Goal: Transaction & Acquisition: Purchase product/service

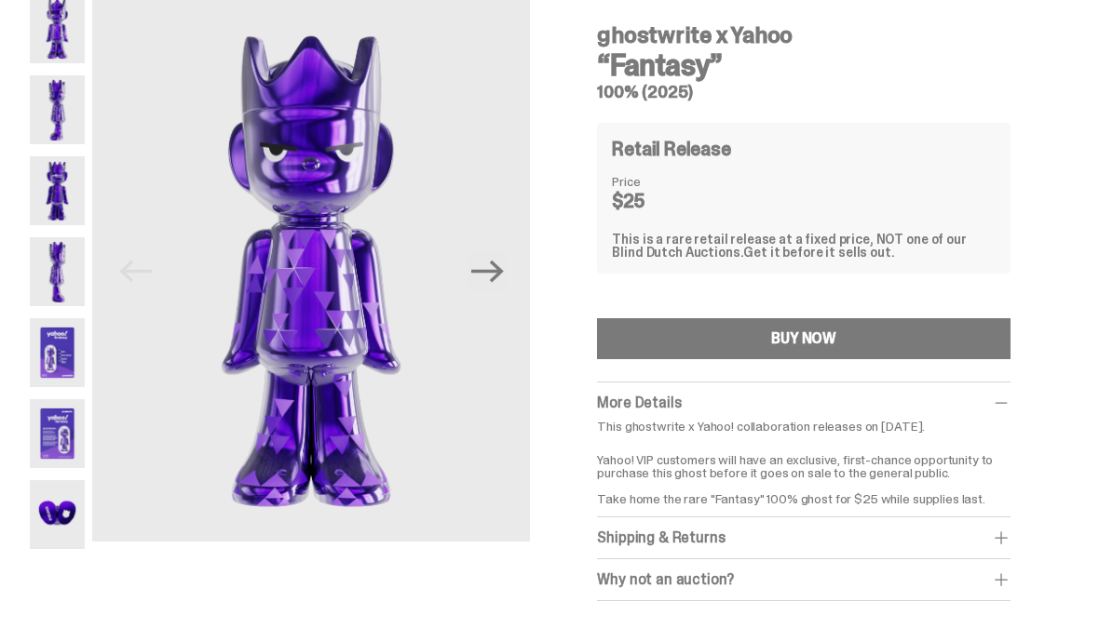
scroll to position [83, 0]
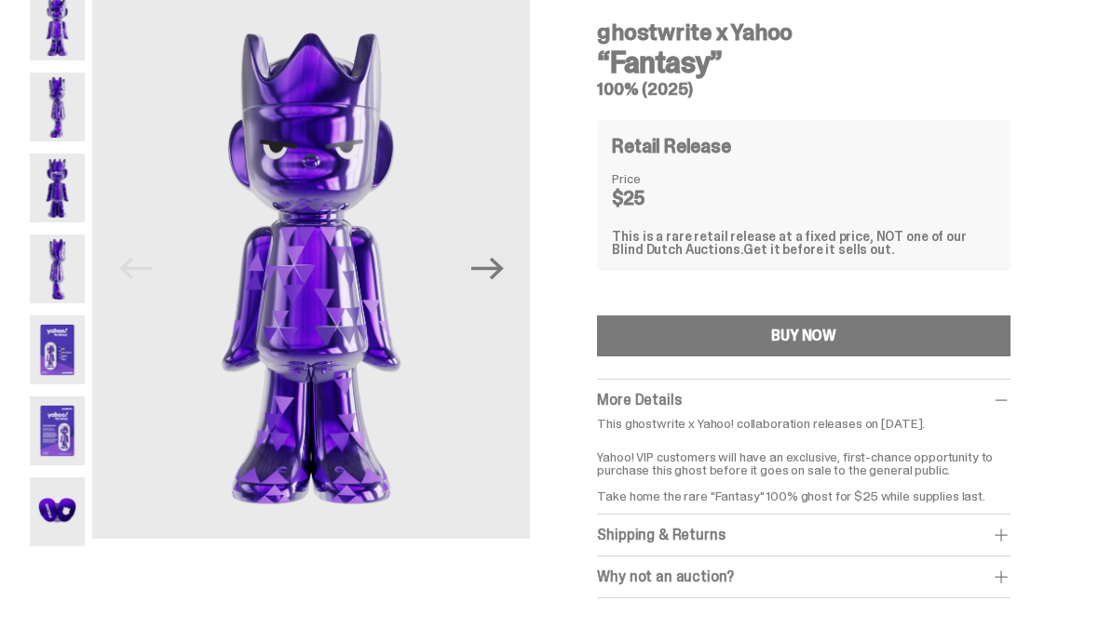
click at [46, 93] on img at bounding box center [57, 107] width 55 height 69
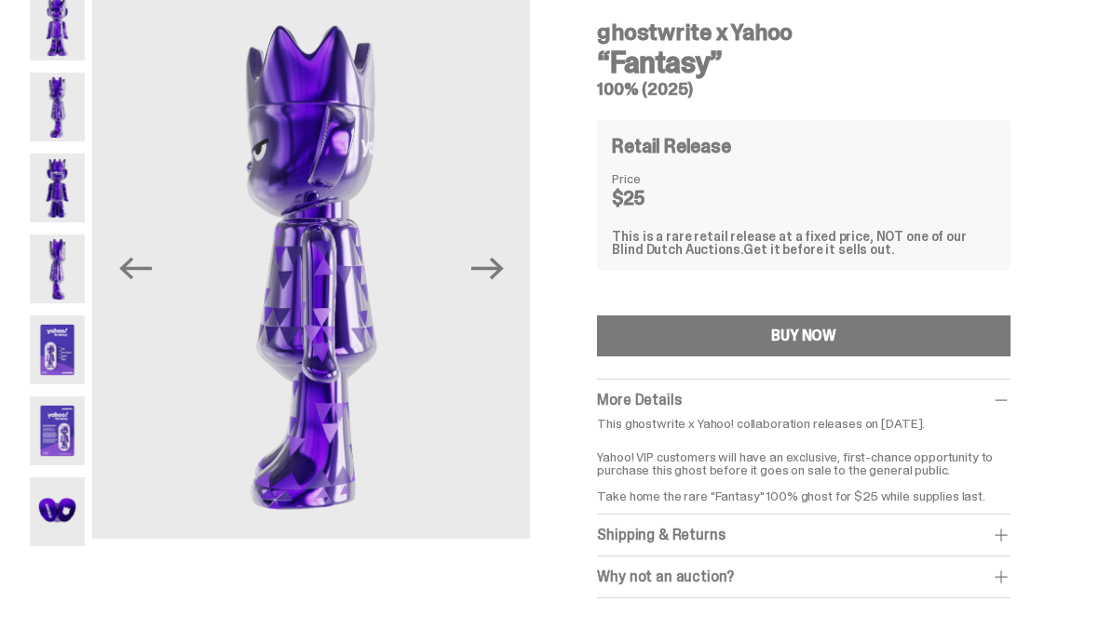
click at [39, 140] on img at bounding box center [57, 107] width 55 height 69
click at [65, 177] on img at bounding box center [57, 188] width 55 height 69
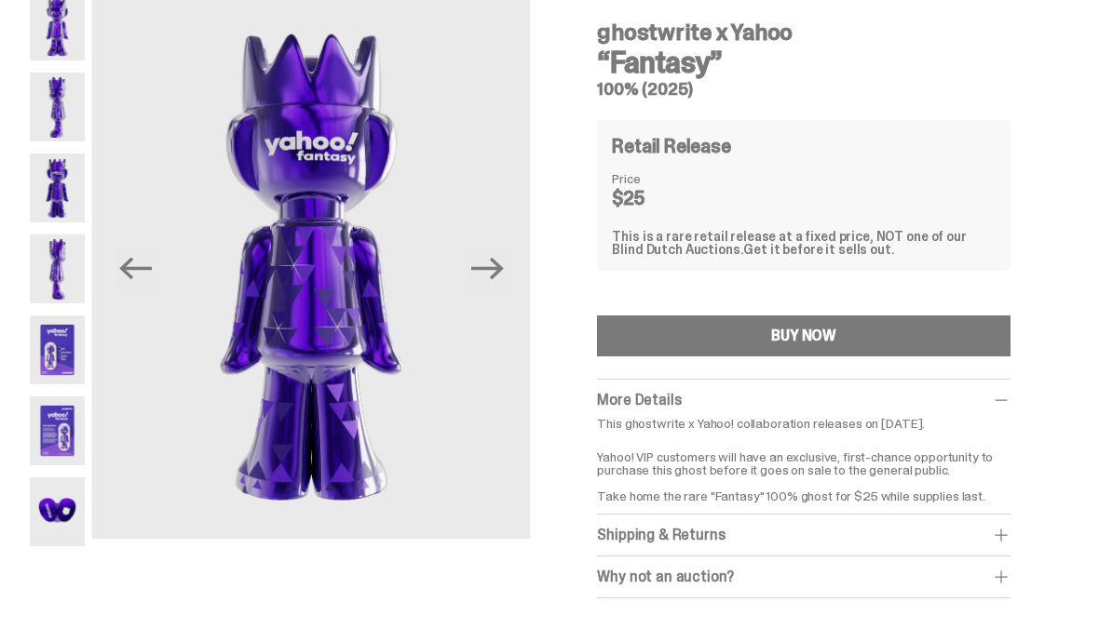
click at [67, 270] on img at bounding box center [57, 269] width 55 height 69
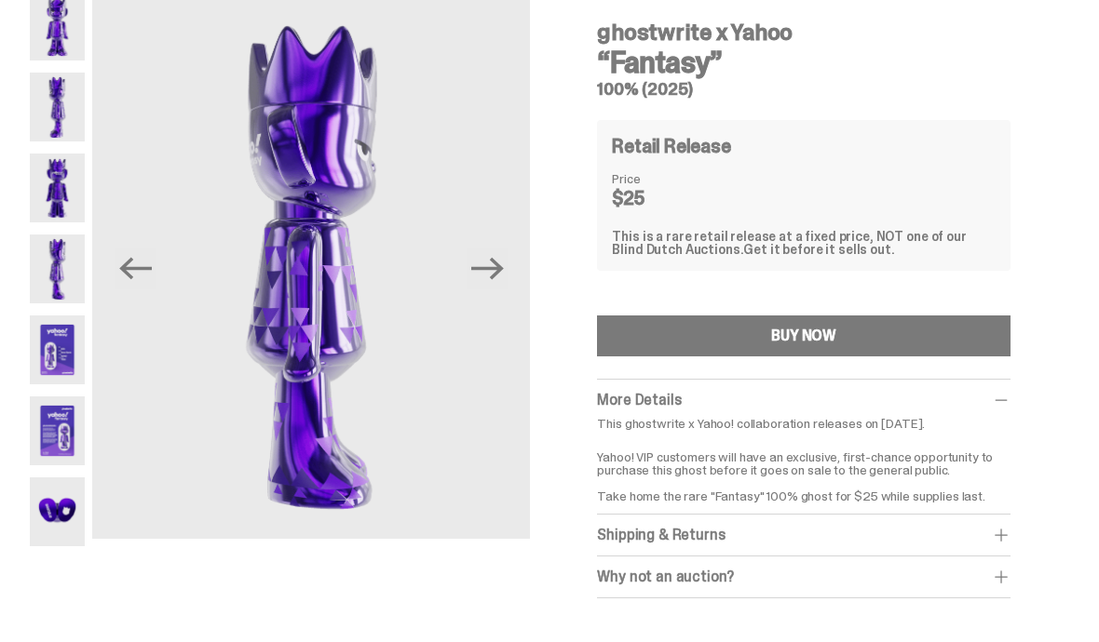
click at [52, 367] on img at bounding box center [57, 350] width 55 height 69
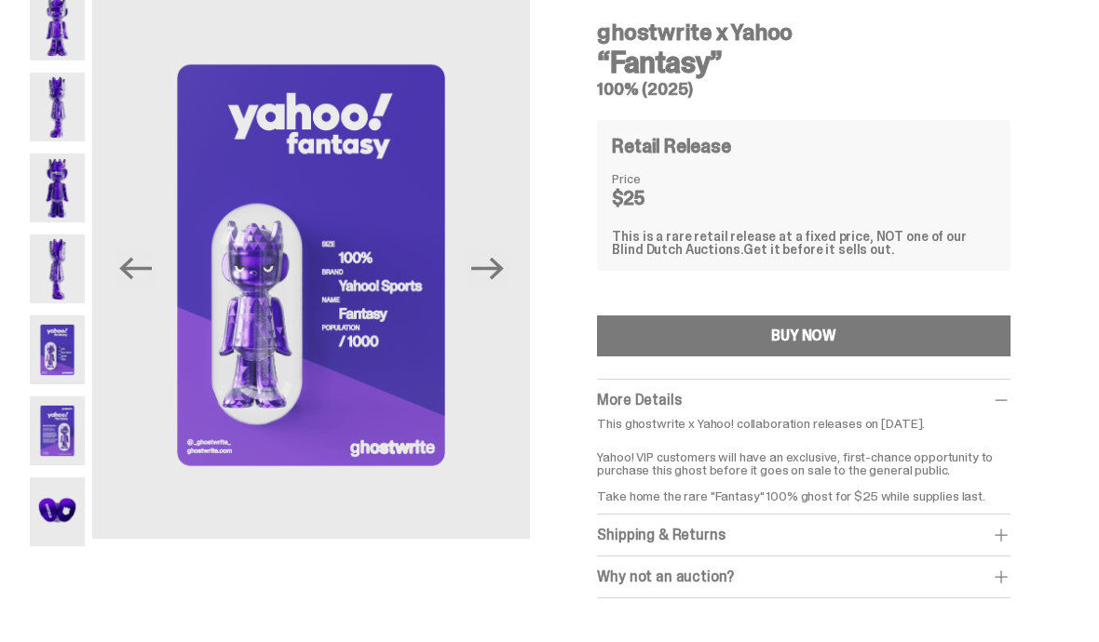
click at [58, 430] on img at bounding box center [57, 431] width 55 height 69
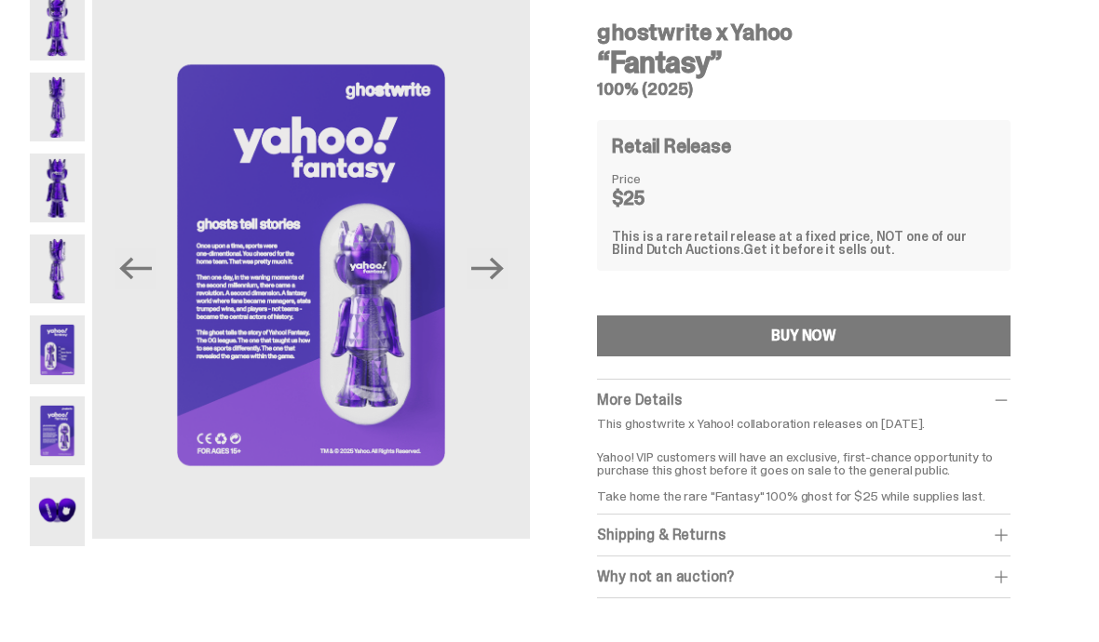
click at [64, 522] on img at bounding box center [57, 512] width 55 height 69
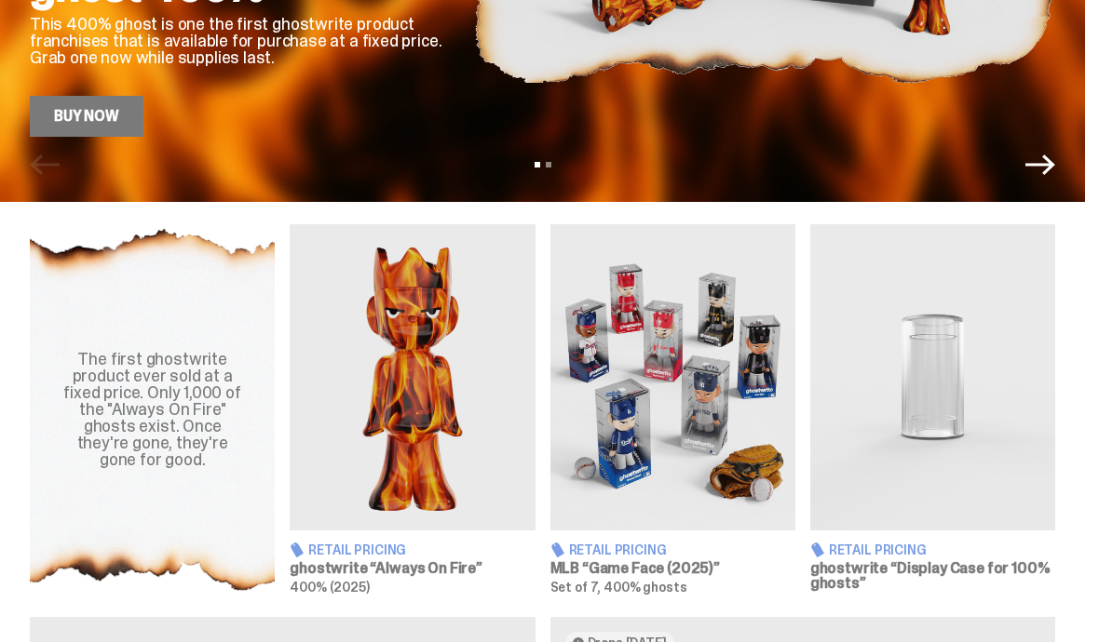
scroll to position [473, 0]
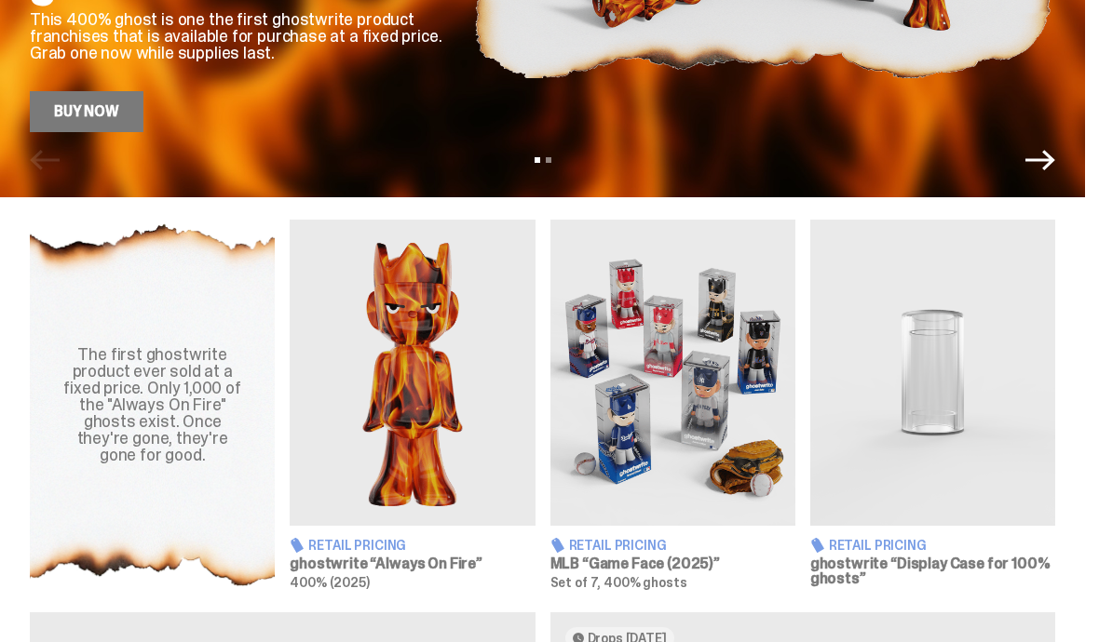
click at [79, 115] on link "Buy Now" at bounding box center [87, 111] width 114 height 41
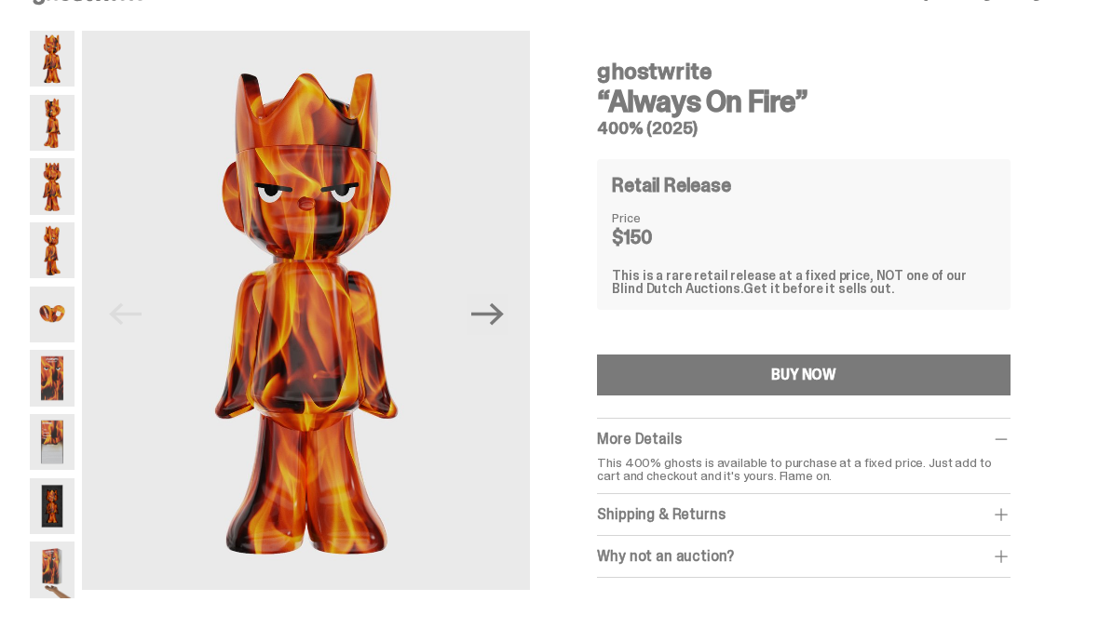
scroll to position [46, 0]
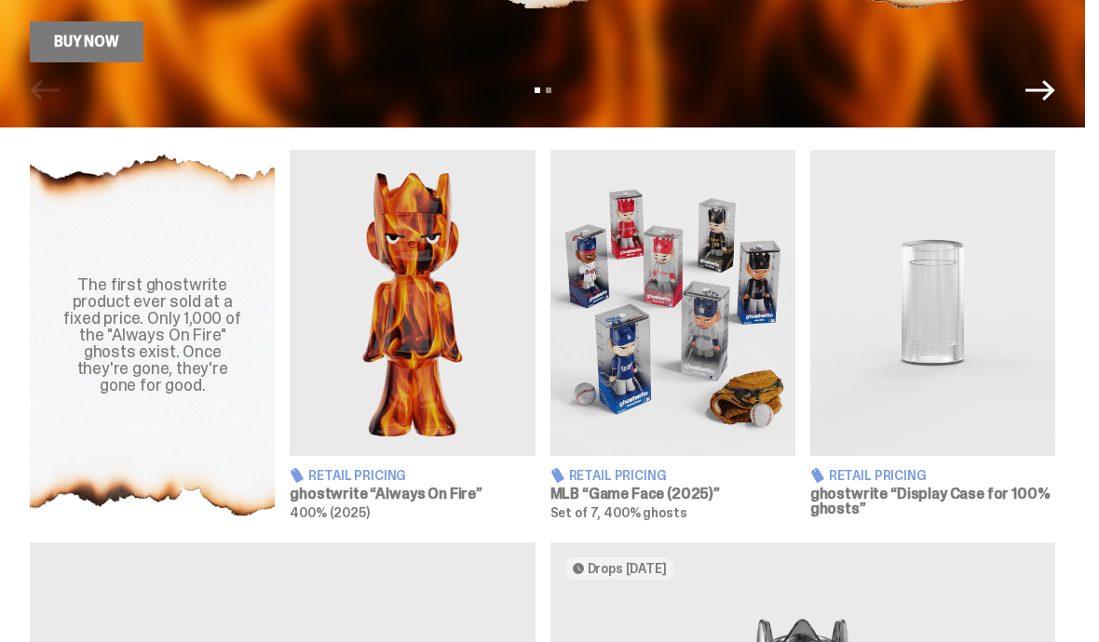
scroll to position [521, 0]
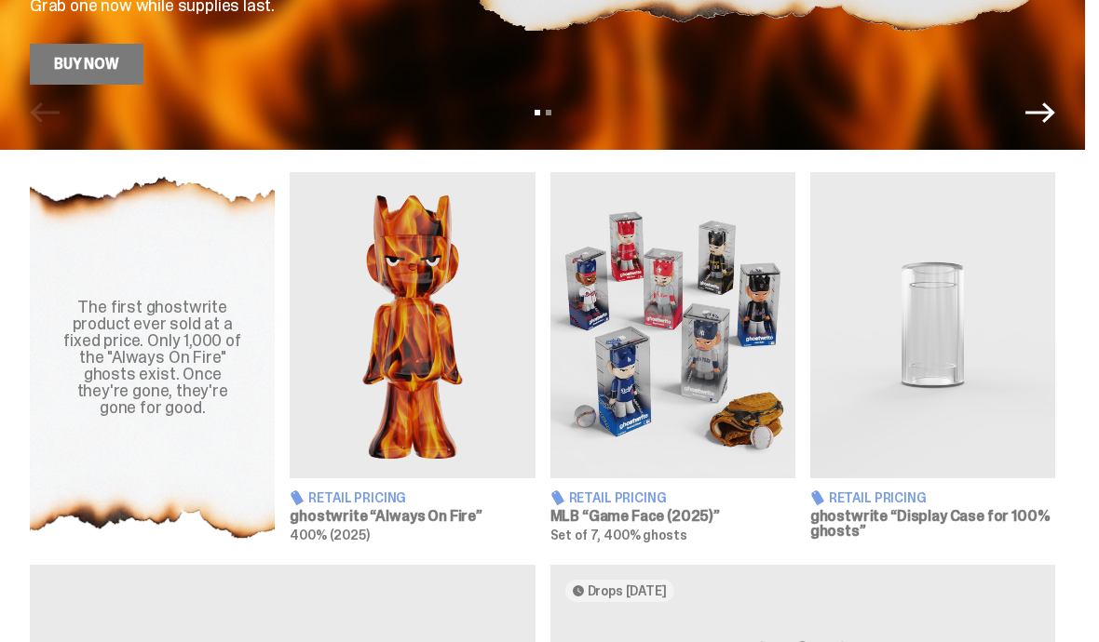
click at [1055, 116] on icon "Next" at bounding box center [1040, 113] width 30 height 30
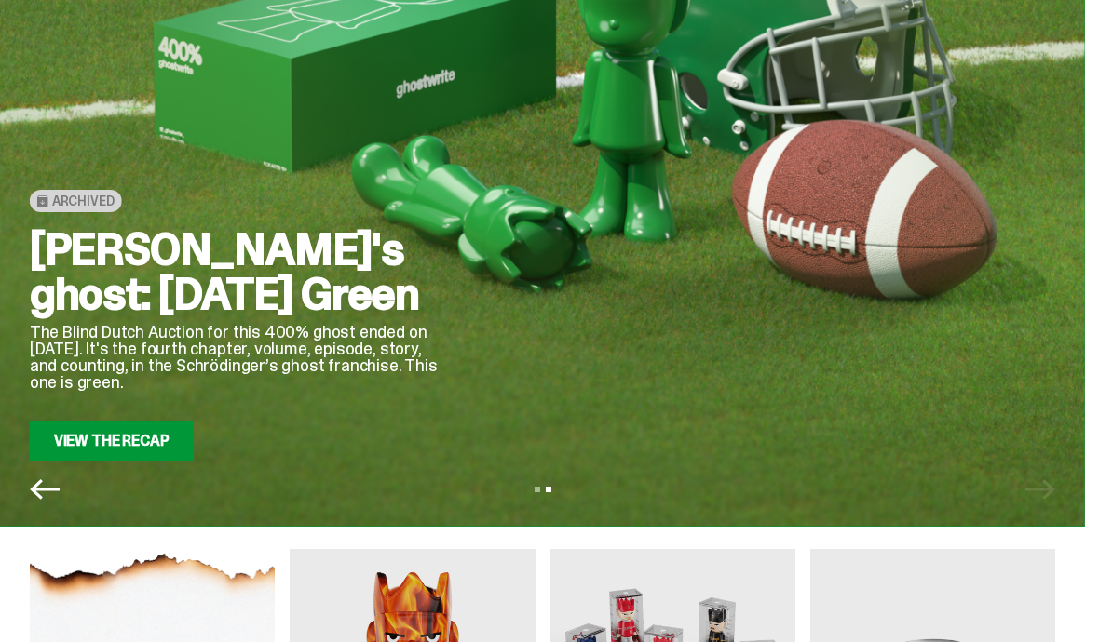
scroll to position [144, 0]
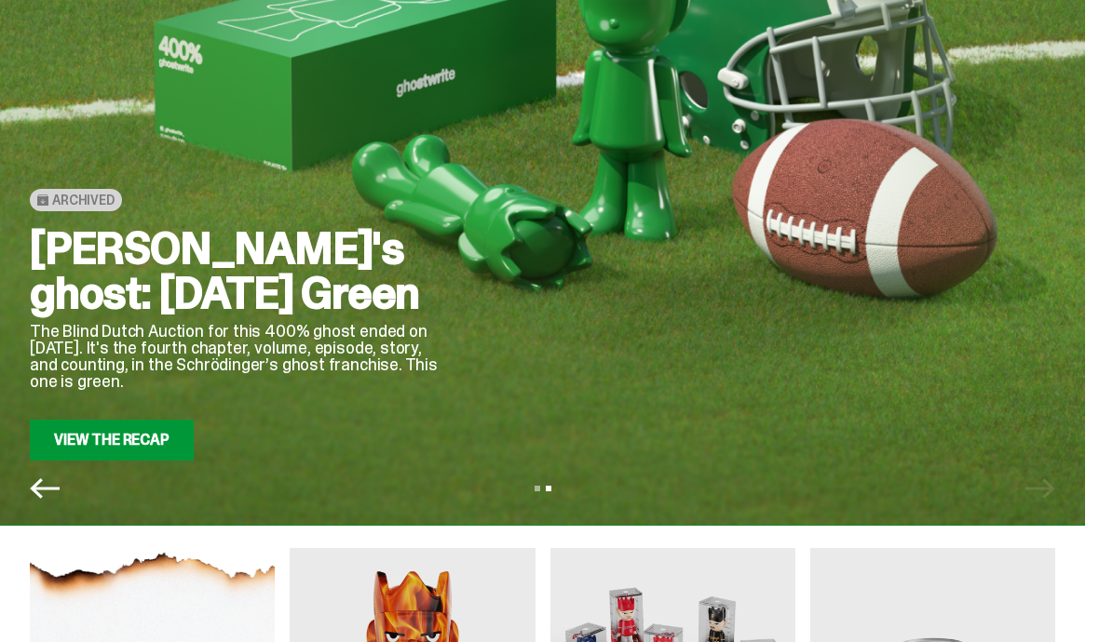
click at [91, 449] on link "View the Recap" at bounding box center [112, 440] width 164 height 41
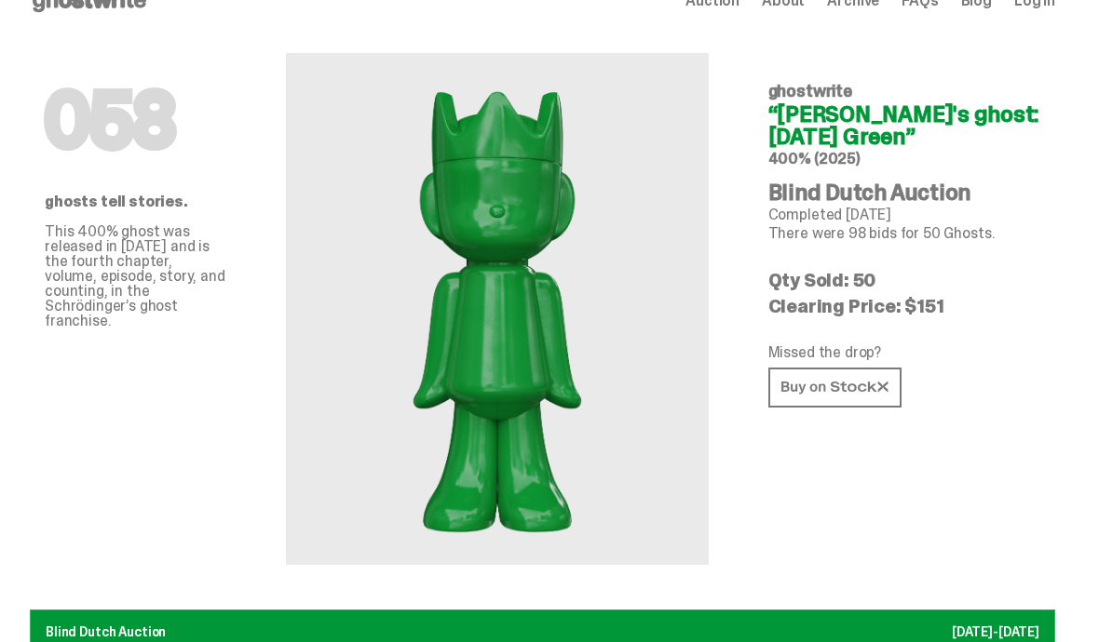
scroll to position [36, 0]
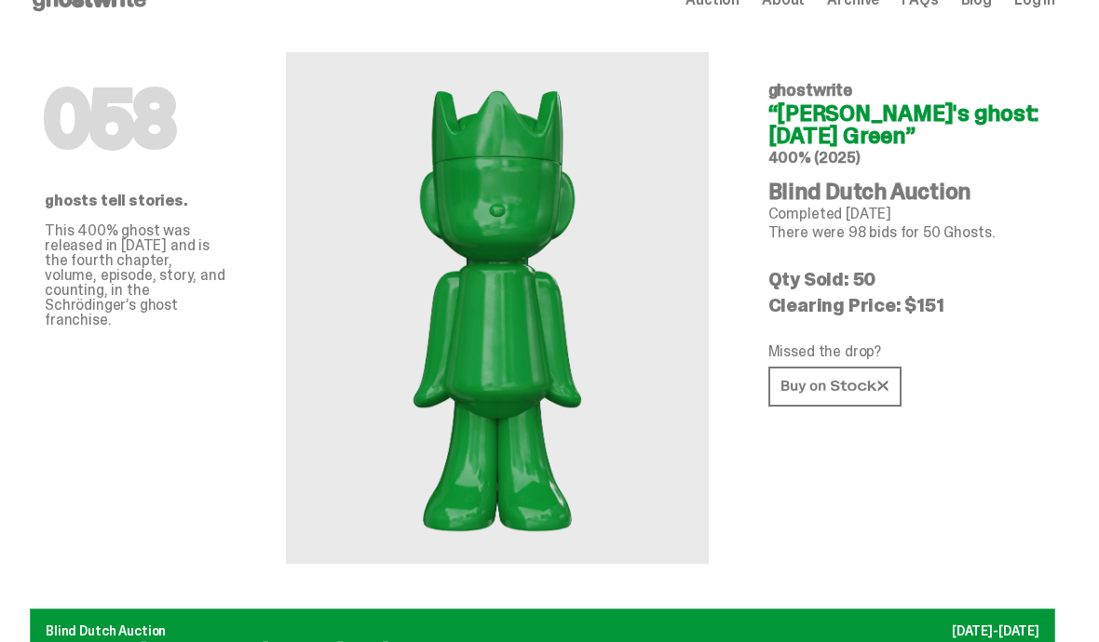
click at [846, 392] on icon at bounding box center [834, 388] width 107 height 14
